Goal: Transaction & Acquisition: Purchase product/service

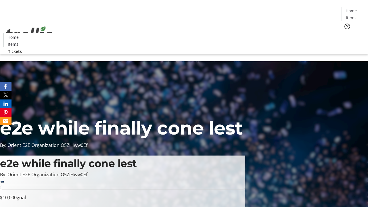
click at [346, 33] on span "Tickets" at bounding box center [353, 36] width 14 height 6
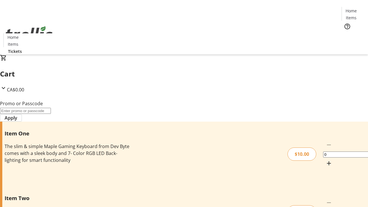
click at [326, 160] on mat-icon "Increment by one" at bounding box center [329, 163] width 7 height 7
type input "1"
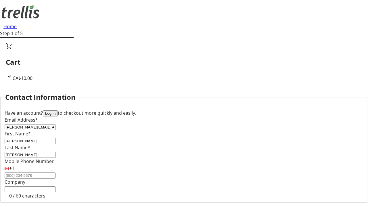
type input "[PERSON_NAME]"
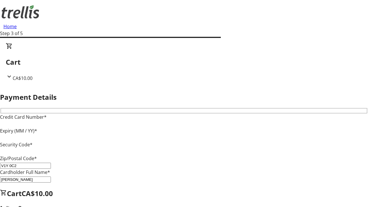
type input "V1Y 0C2"
